Goal: Task Accomplishment & Management: Use online tool/utility

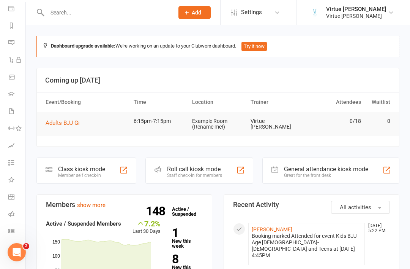
scroll to position [89, 1]
click at [9, 211] on icon at bounding box center [11, 213] width 6 height 6
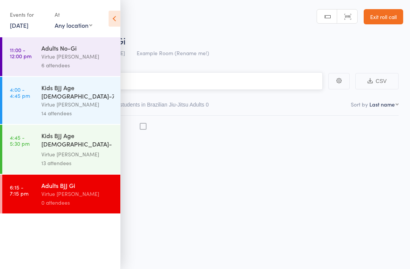
click at [262, 80] on input "search" at bounding box center [166, 80] width 311 height 17
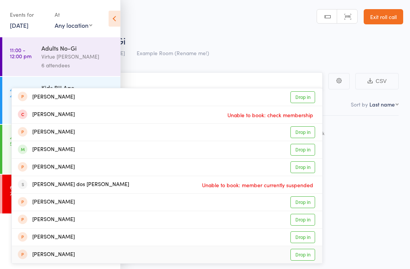
type input "Martin"
click at [193, 262] on div "Marlo Nixon Drop in" at bounding box center [167, 254] width 311 height 17
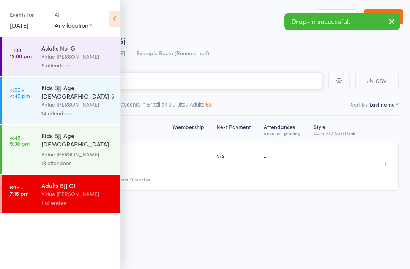
click at [251, 80] on input "search" at bounding box center [166, 80] width 311 height 17
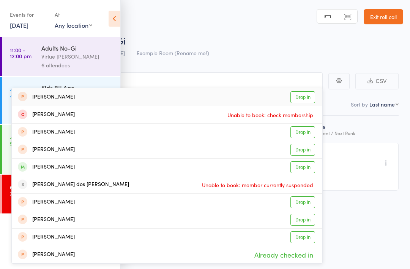
click at [246, 41] on div "Roll Call for Adults BJJ Gi" at bounding box center [215, 40] width 377 height 13
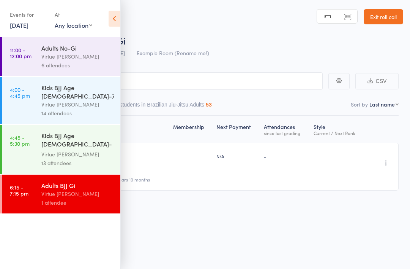
click at [113, 22] on icon at bounding box center [115, 19] width 12 height 16
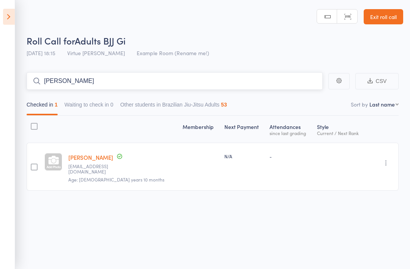
click at [284, 78] on input "Martin" at bounding box center [175, 80] width 296 height 17
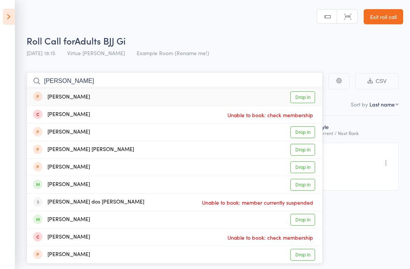
type input "Martin Alva"
click at [384, 17] on link "Exit roll call" at bounding box center [384, 16] width 40 height 15
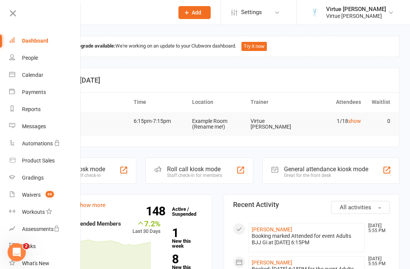
click at [12, 14] on icon at bounding box center [13, 13] width 11 height 11
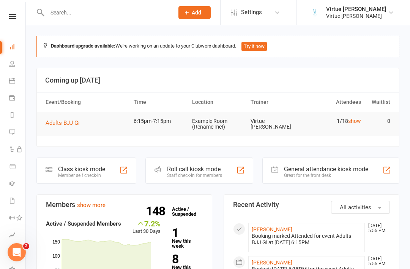
click at [10, 66] on icon at bounding box center [12, 63] width 6 height 6
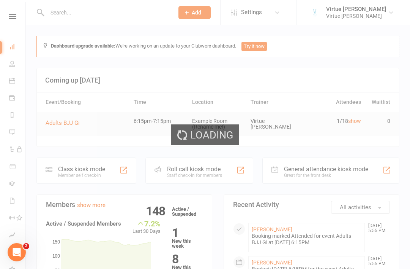
select select "100"
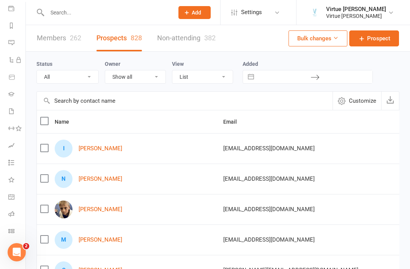
scroll to position [89, 1]
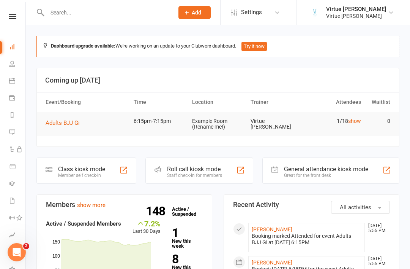
click at [65, 8] on input "text" at bounding box center [107, 12] width 124 height 11
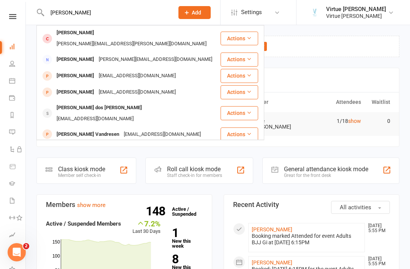
type input "Martin"
click at [14, 17] on icon at bounding box center [12, 16] width 7 height 5
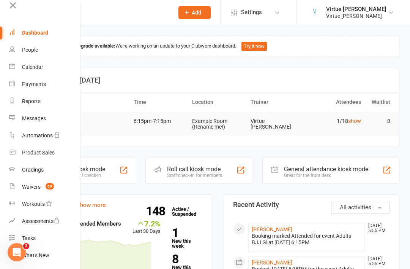
scroll to position [10, 0]
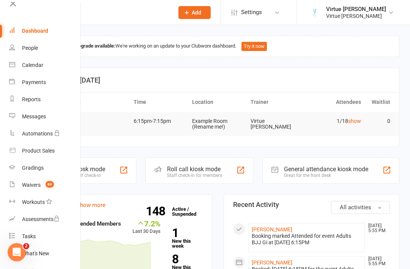
click at [47, 185] on span "69" at bounding box center [50, 184] width 8 height 6
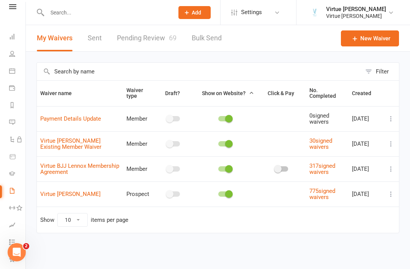
click at [101, 15] on input "text" at bounding box center [107, 12] width 124 height 11
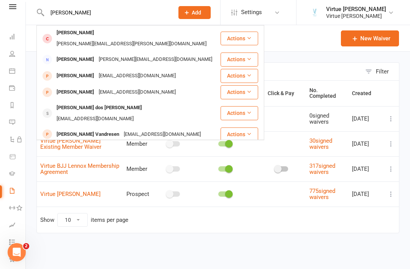
type input "Martin"
click at [302, 36] on header "My Waivers Sent Pending Review 69 Bulk Send New Waiver" at bounding box center [218, 38] width 384 height 27
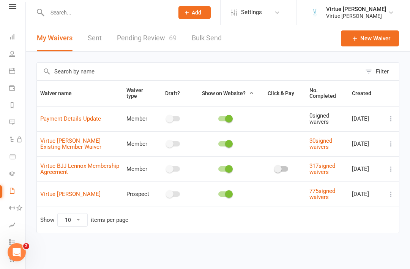
scroll to position [1, 0]
click at [156, 36] on link "Pending Review 69" at bounding box center [147, 38] width 60 height 26
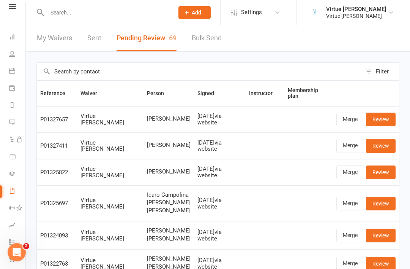
click at [17, 9] on link at bounding box center [12, 6] width 27 height 5
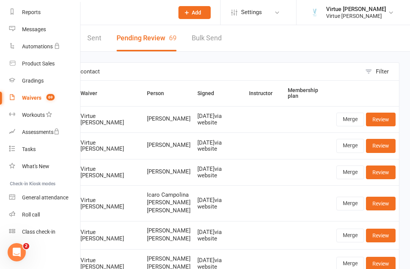
scroll to position [97, 0]
click at [36, 218] on link "Roll call" at bounding box center [45, 214] width 72 height 17
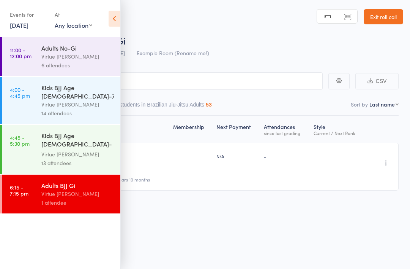
click at [65, 198] on div "1 attendee" at bounding box center [77, 202] width 73 height 9
click at [113, 23] on icon at bounding box center [115, 19] width 12 height 16
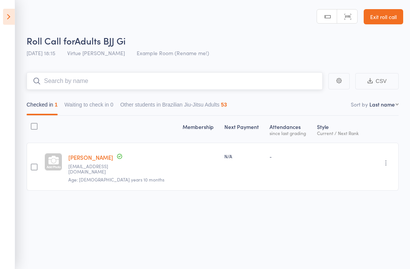
click at [88, 85] on input "search" at bounding box center [175, 80] width 296 height 17
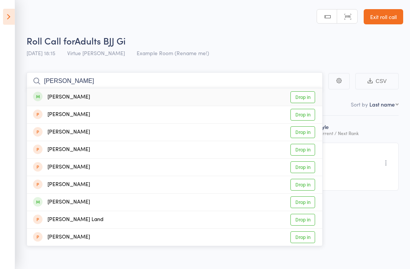
type input "Luke"
click at [56, 94] on div "Luke Addison" at bounding box center [61, 97] width 57 height 9
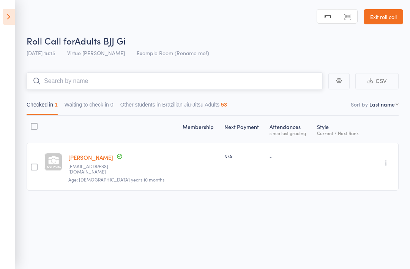
click at [62, 78] on input "search" at bounding box center [175, 80] width 296 height 17
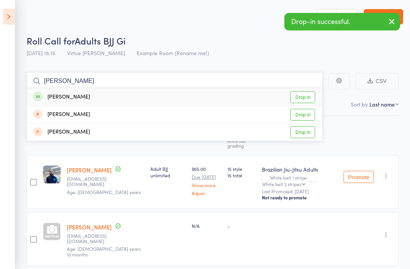
type input "Adam"
click at [57, 97] on div "Adam Hellier" at bounding box center [61, 97] width 57 height 9
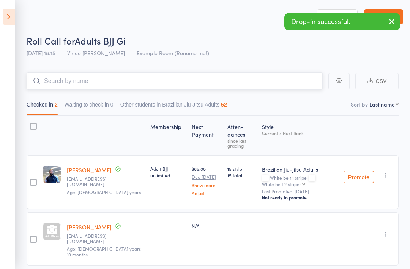
click at [55, 81] on input "search" at bounding box center [175, 80] width 296 height 17
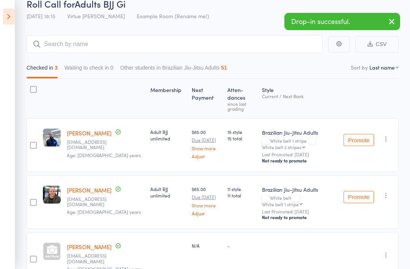
scroll to position [41, 0]
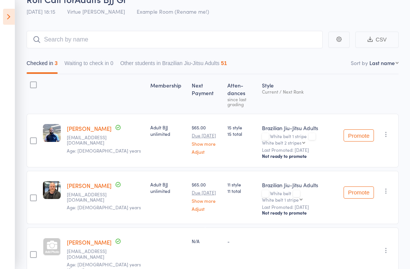
click at [387, 246] on icon "button" at bounding box center [386, 250] width 8 height 8
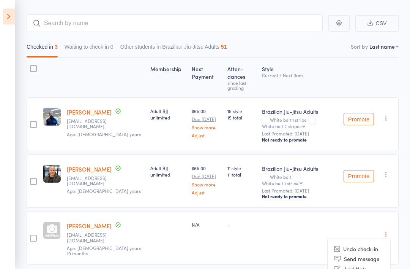
scroll to position [70, 0]
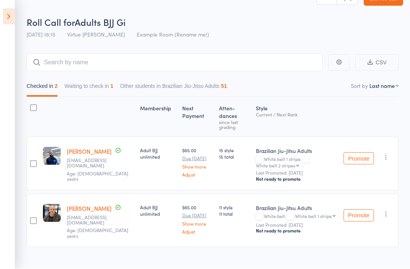
scroll to position [20, 0]
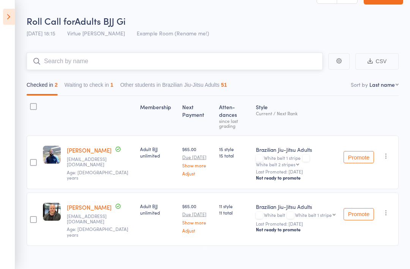
click at [56, 63] on input "search" at bounding box center [175, 60] width 296 height 17
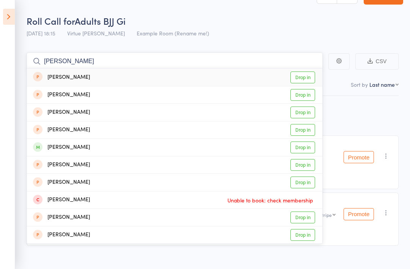
type input "Danny"
click at [62, 147] on div "[PERSON_NAME]" at bounding box center [61, 147] width 57 height 9
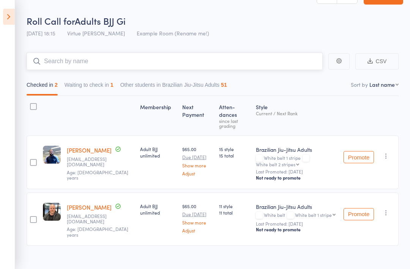
click at [61, 64] on input "search" at bounding box center [175, 60] width 296 height 17
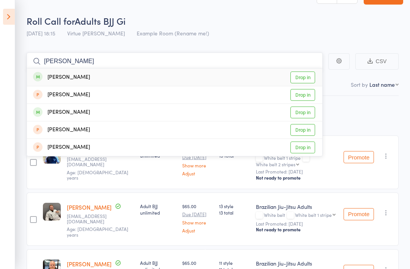
type input "Hasan"
click at [59, 77] on div "[PERSON_NAME]" at bounding box center [61, 77] width 57 height 9
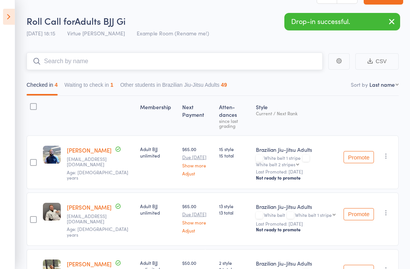
click at [65, 65] on input "search" at bounding box center [175, 60] width 296 height 17
click at [71, 63] on input "Matt" at bounding box center [175, 60] width 296 height 17
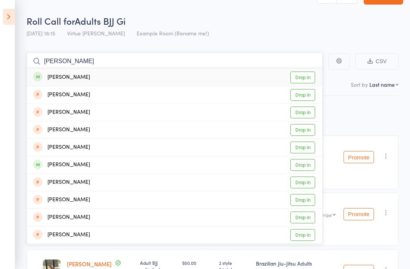
type input "Matt"
click at [55, 167] on div "[PERSON_NAME]" at bounding box center [61, 164] width 57 height 9
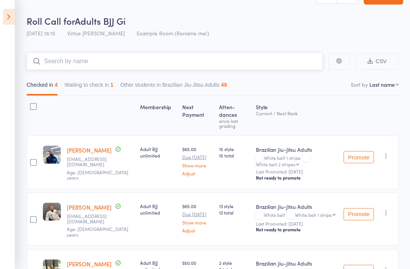
click at [67, 60] on input "search" at bounding box center [175, 60] width 296 height 17
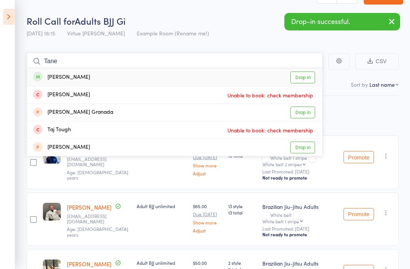
type input "Tane"
click at [58, 77] on div "[PERSON_NAME]" at bounding box center [61, 77] width 57 height 9
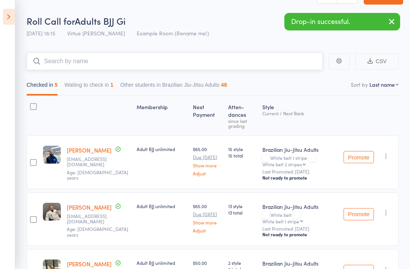
click at [57, 63] on input "search" at bounding box center [175, 60] width 296 height 17
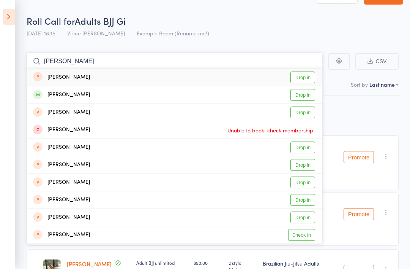
click at [60, 66] on input "Marvin" at bounding box center [175, 60] width 296 height 17
type input "M"
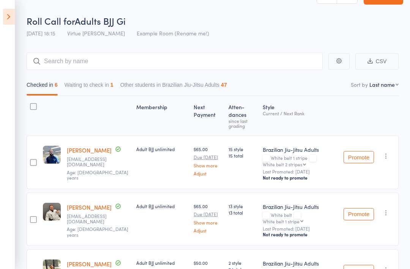
click at [11, 18] on icon at bounding box center [9, 17] width 12 height 16
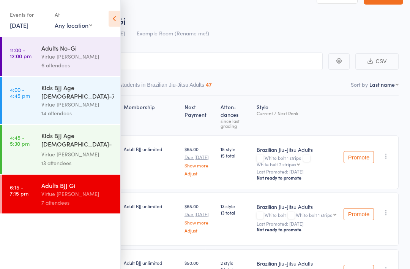
click at [112, 19] on icon at bounding box center [115, 19] width 12 height 16
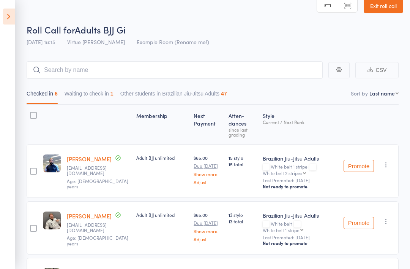
scroll to position [0, 0]
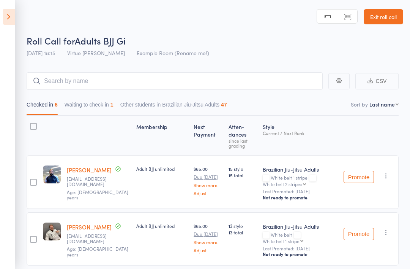
click at [8, 12] on icon at bounding box center [9, 17] width 12 height 16
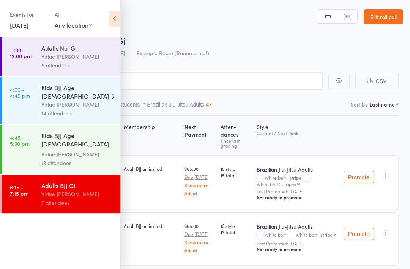
click at [77, 47] on div "Adults No-Gi" at bounding box center [77, 48] width 73 height 8
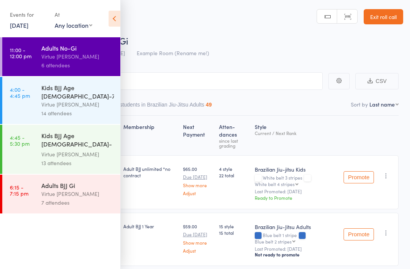
click at [116, 22] on icon at bounding box center [115, 19] width 12 height 16
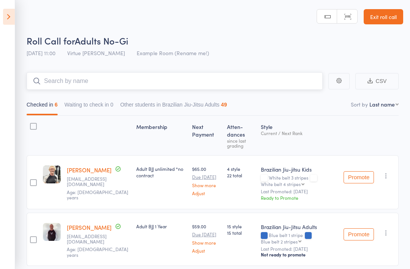
click at [117, 83] on input "search" at bounding box center [175, 80] width 296 height 17
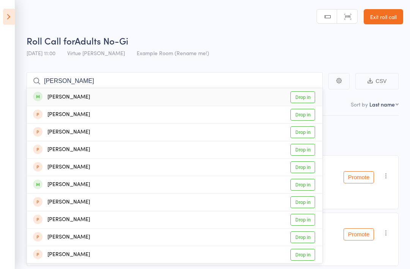
scroll to position [2, 0]
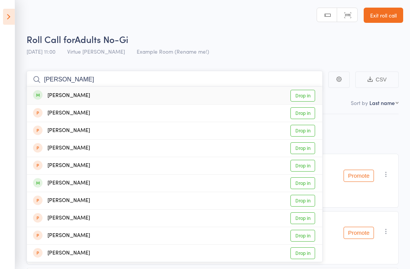
click at [71, 79] on input "Matt" at bounding box center [175, 79] width 296 height 17
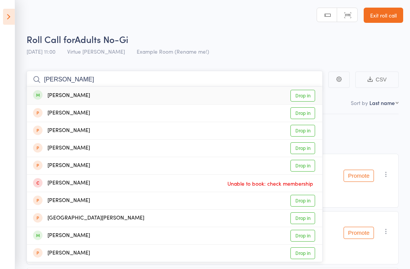
type input "Mathew"
click at [190, 93] on div "Mathew Dugard Drop in" at bounding box center [174, 95] width 295 height 17
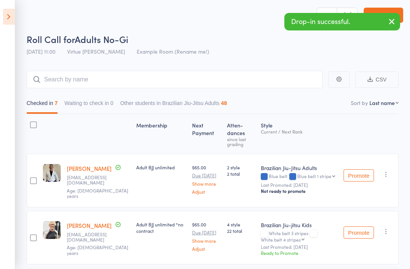
click at [390, 6] on header "Roll Call for Adults No-Gi 13 Aug 11:00 Virtue BJJ Lennox Example Room (Rename …" at bounding box center [205, 28] width 410 height 61
click at [391, 22] on icon "button" at bounding box center [391, 21] width 9 height 9
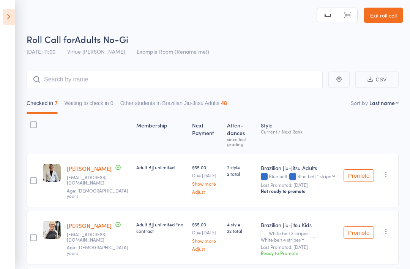
click at [387, 16] on link "Exit roll call" at bounding box center [384, 15] width 40 height 15
